Goal: Navigation & Orientation: Find specific page/section

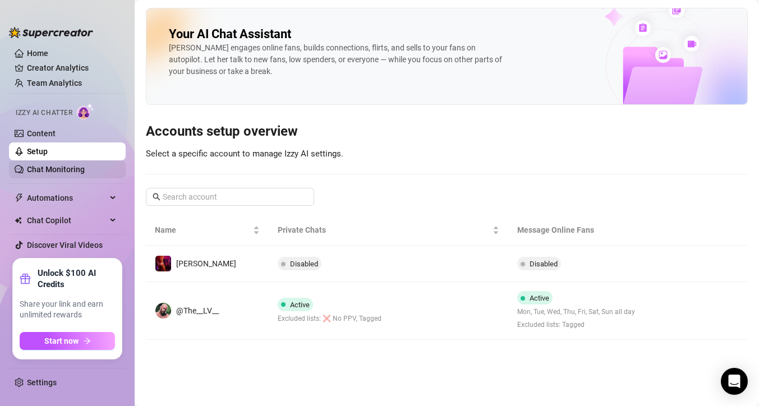
click at [47, 167] on link "Chat Monitoring" at bounding box center [56, 169] width 58 height 9
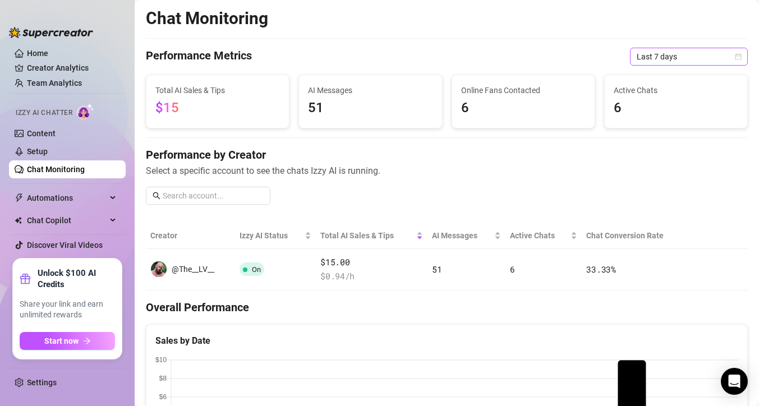
click at [661, 59] on span "Last 7 days" at bounding box center [689, 56] width 104 height 17
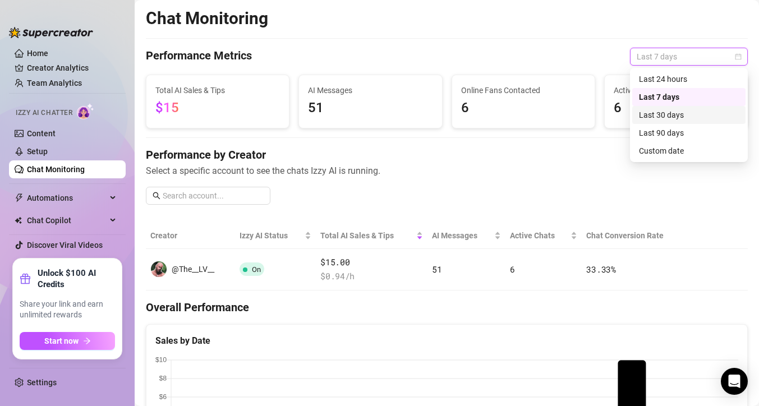
click at [671, 120] on div "Last 30 days" at bounding box center [689, 115] width 100 height 12
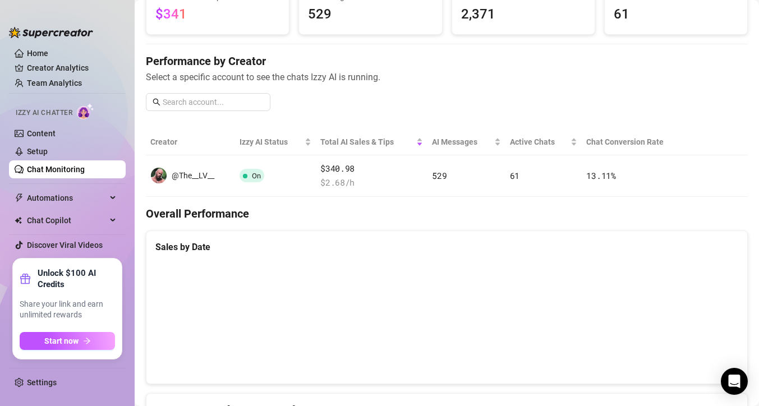
scroll to position [131, 0]
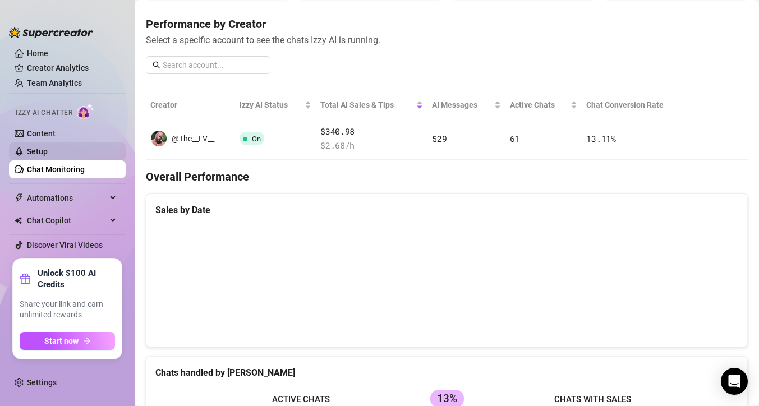
click at [48, 152] on link "Setup" at bounding box center [37, 151] width 21 height 9
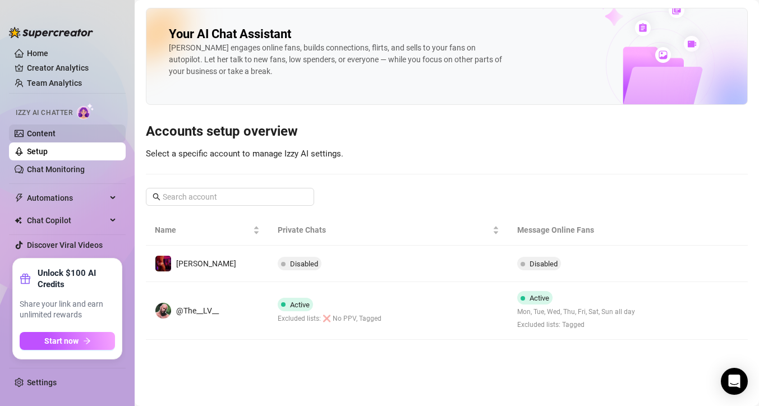
click at [51, 131] on link "Content" at bounding box center [41, 133] width 29 height 9
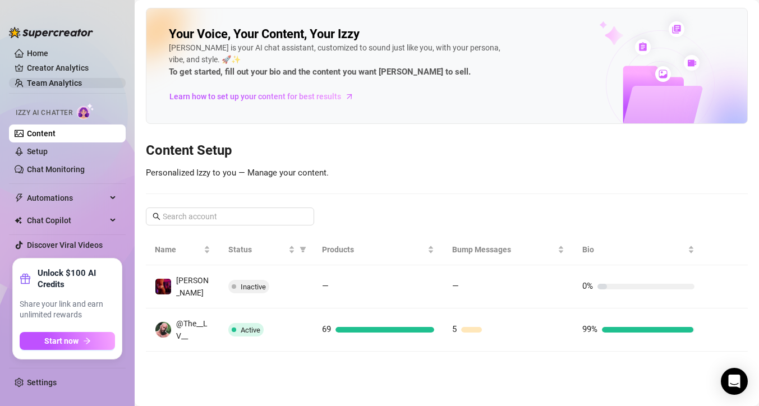
click at [54, 86] on link "Team Analytics" at bounding box center [54, 83] width 55 height 9
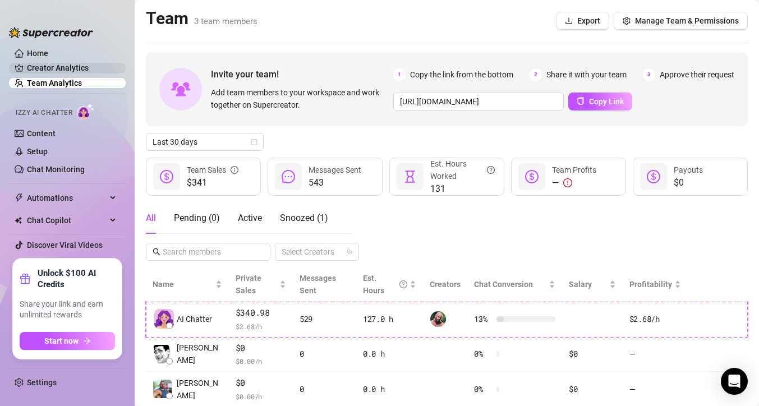
click at [73, 68] on link "Creator Analytics" at bounding box center [72, 68] width 90 height 18
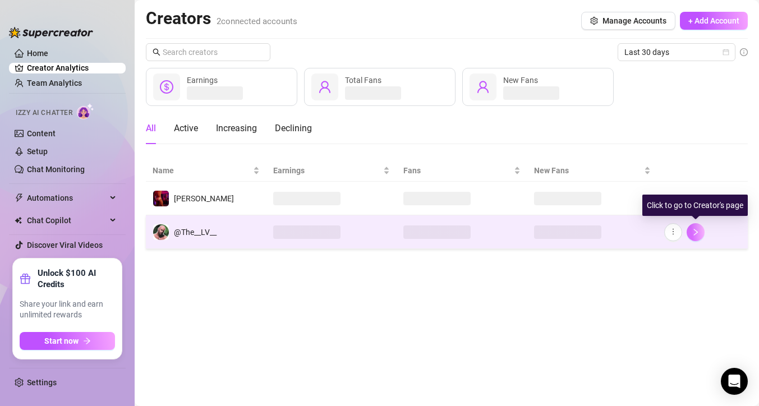
click at [699, 228] on icon "right" at bounding box center [696, 232] width 8 height 8
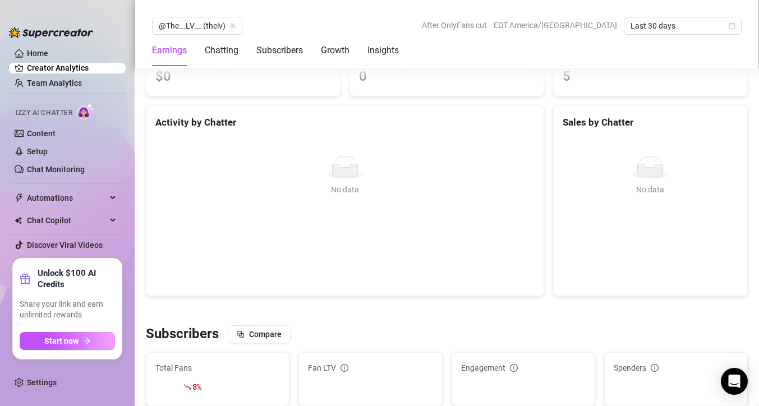
scroll to position [442, 0]
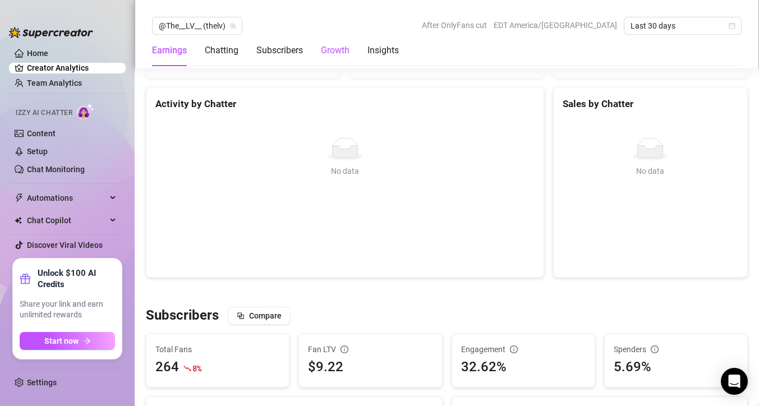
click at [339, 54] on div "Growth" at bounding box center [335, 50] width 29 height 13
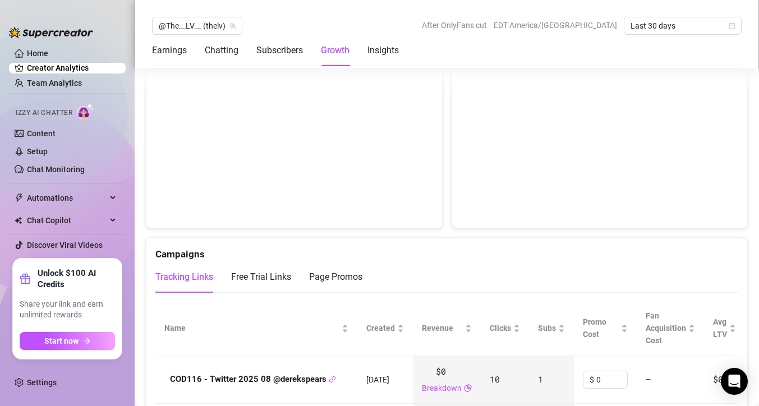
scroll to position [1087, 0]
